Goal: Information Seeking & Learning: Learn about a topic

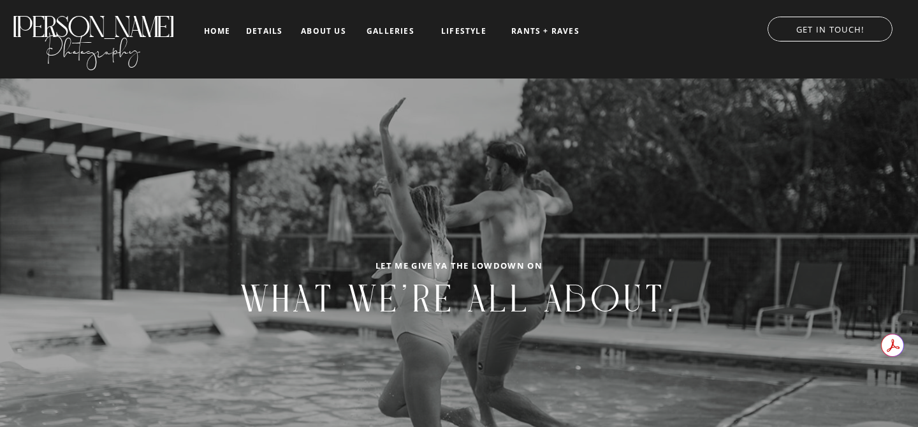
click at [374, 27] on nav "galleries" at bounding box center [390, 31] width 53 height 9
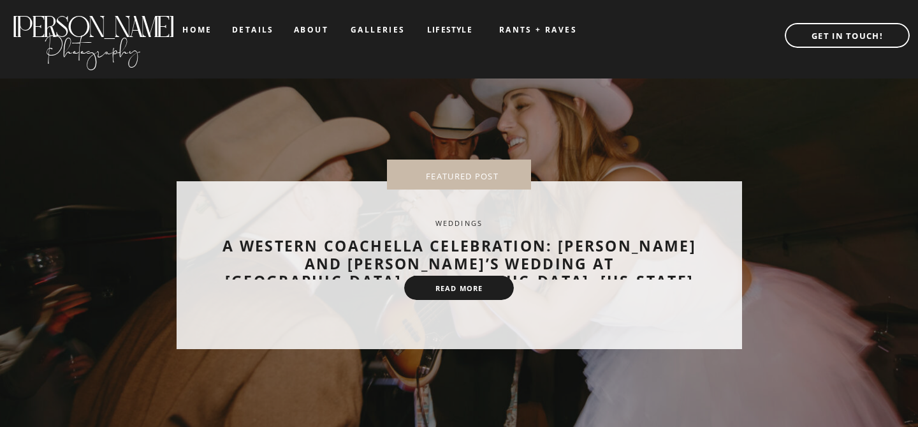
click at [446, 27] on nav "LIFESTYLE" at bounding box center [450, 30] width 64 height 9
click at [452, 61] on nav "FAMILY" at bounding box center [450, 63] width 64 height 9
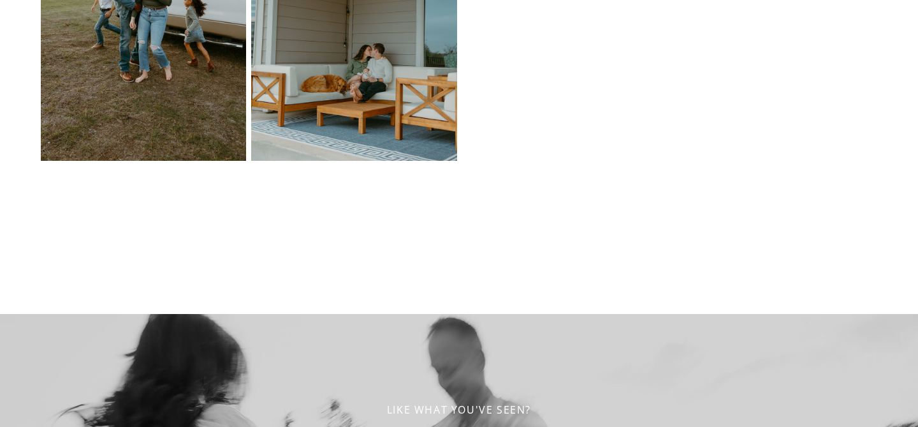
scroll to position [5331, 0]
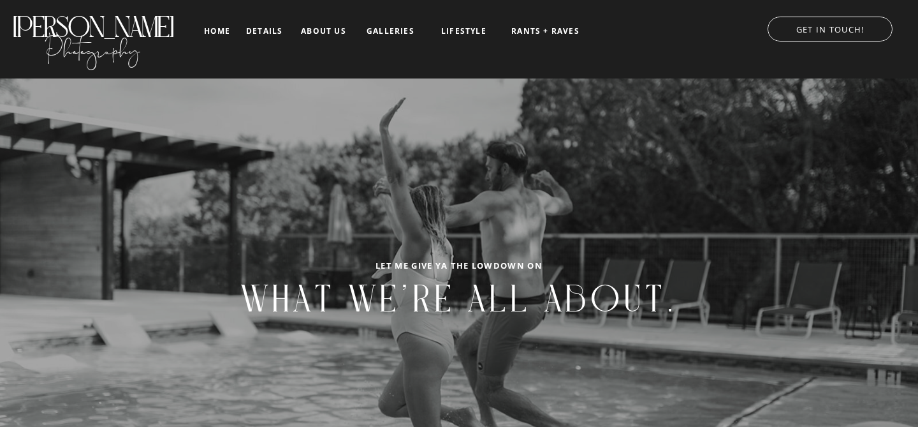
click at [401, 30] on nav "galleries" at bounding box center [390, 31] width 53 height 9
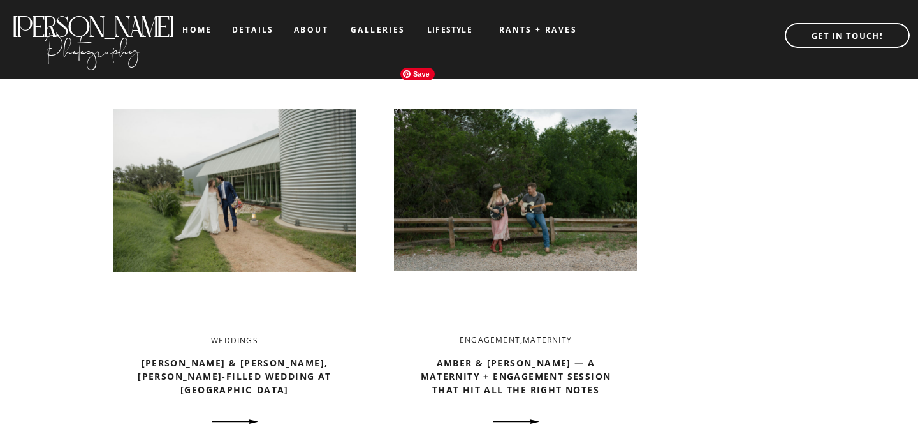
scroll to position [1964, 0]
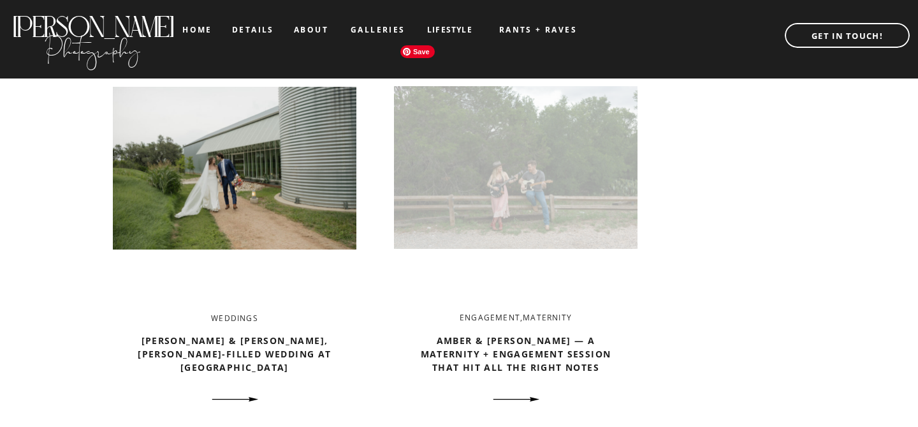
click at [539, 186] on img at bounding box center [516, 167] width 244 height 257
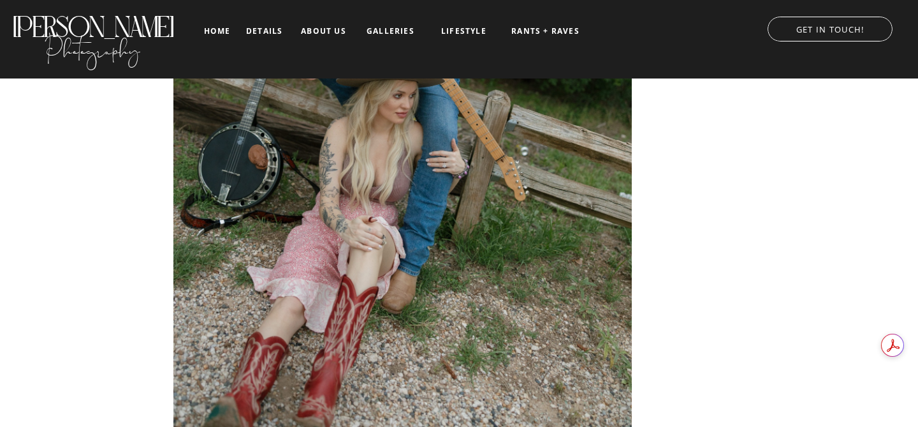
scroll to position [12294, 0]
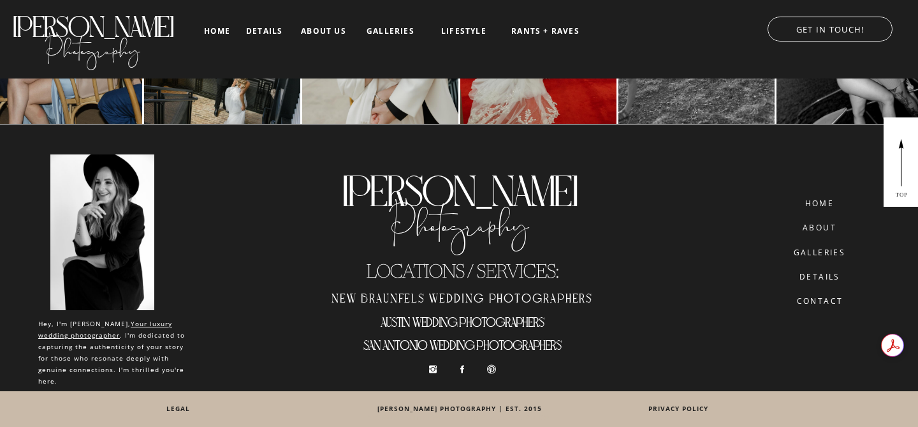
click at [274, 34] on nav "details" at bounding box center [264, 31] width 36 height 8
click at [437, 372] on icon at bounding box center [433, 368] width 10 height 11
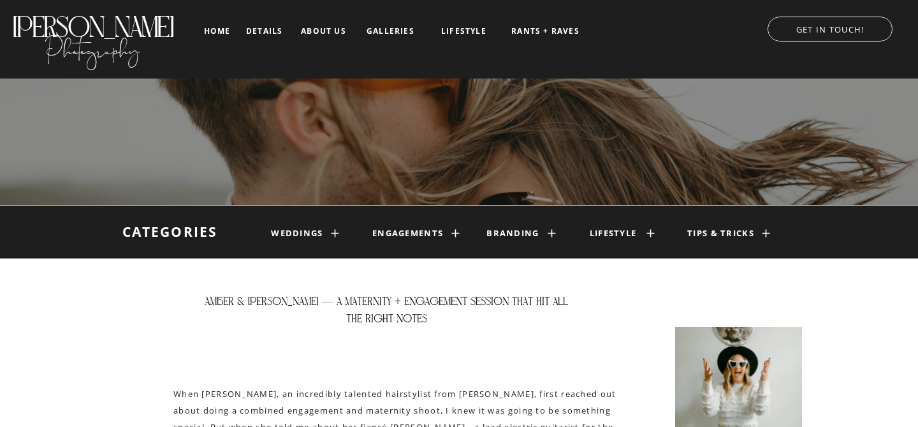
scroll to position [0, 0]
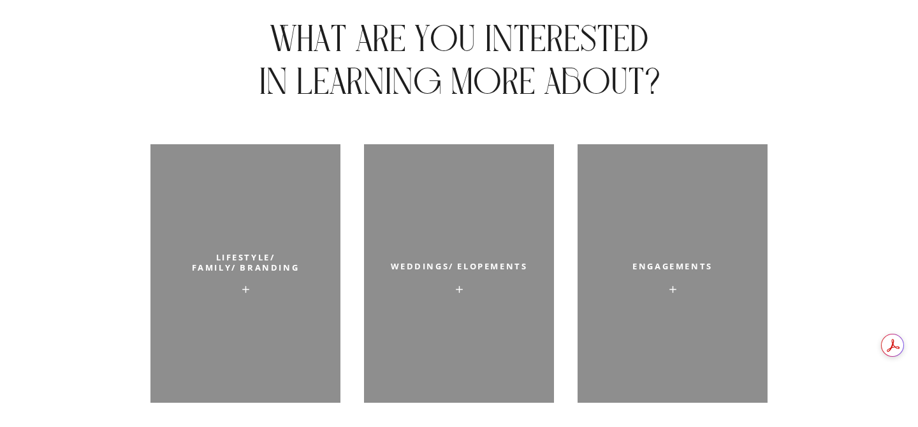
scroll to position [4318, 0]
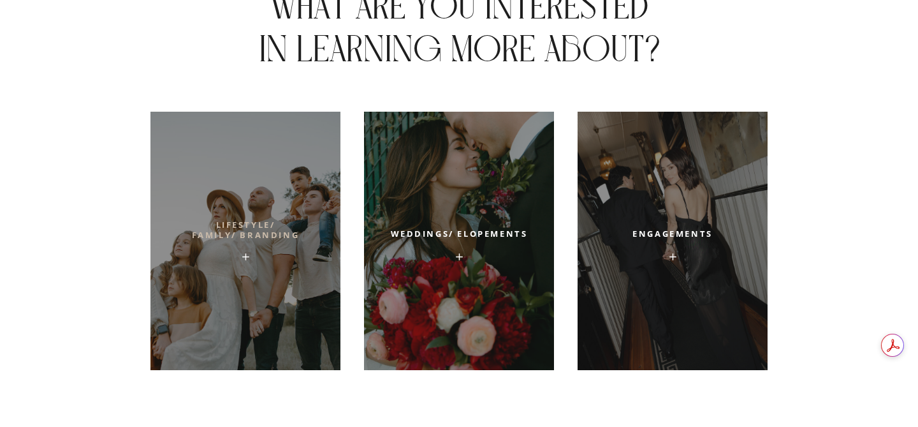
click at [297, 233] on h2 "lifestyle/ Family/ Branding" at bounding box center [245, 233] width 147 height 27
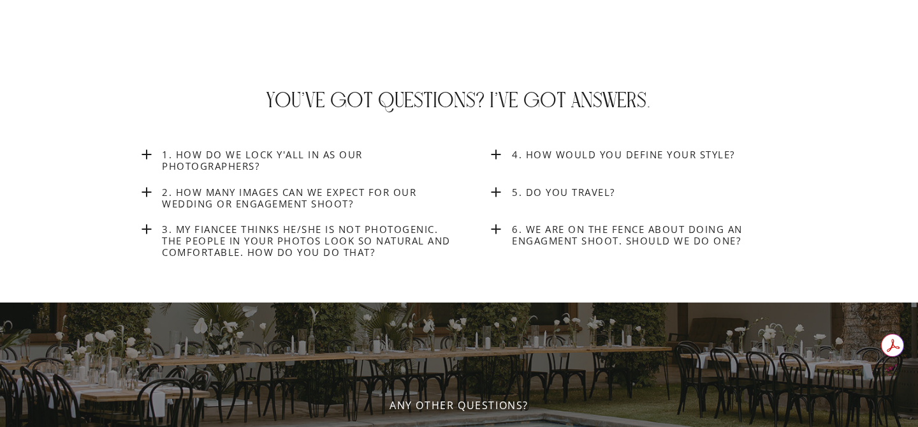
scroll to position [4976, 0]
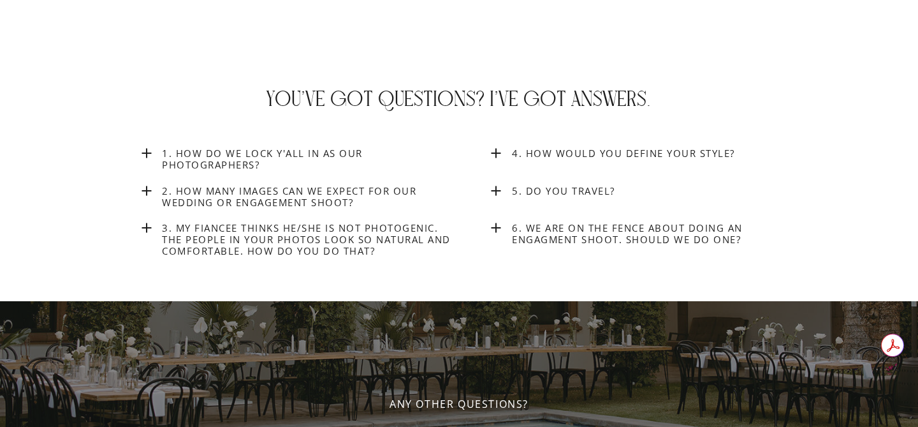
click at [575, 154] on h3 "4. How would you define your style?" at bounding box center [659, 152] width 295 height 11
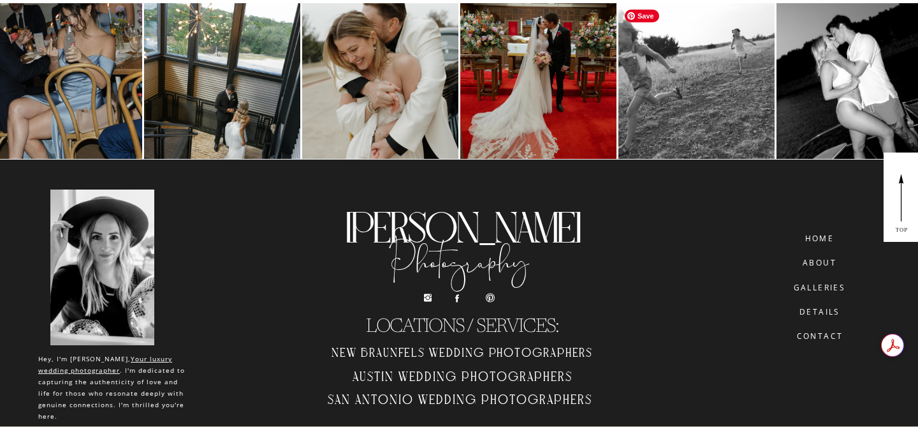
scroll to position [6663, 0]
